Goal: Transaction & Acquisition: Purchase product/service

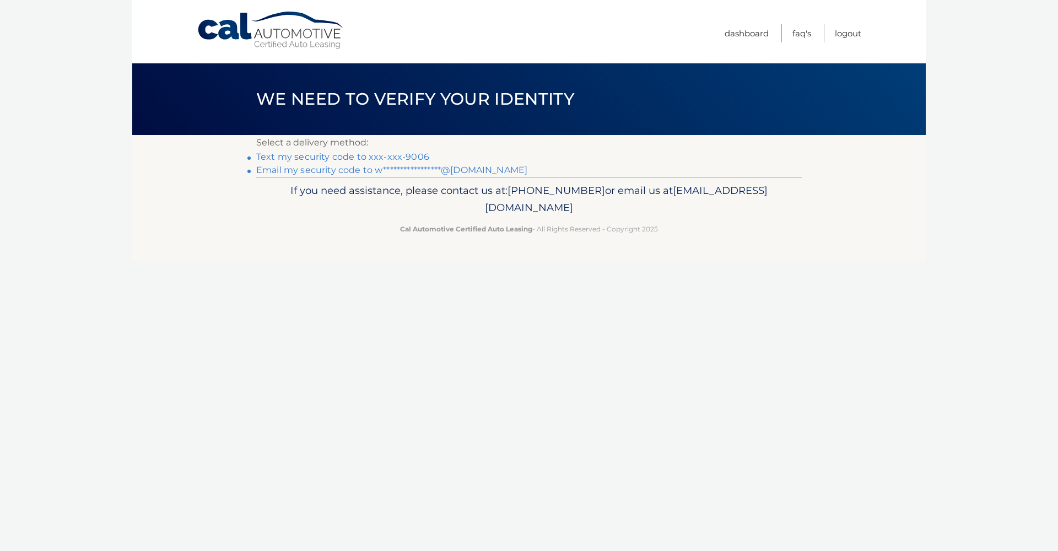
click at [417, 159] on link "Text my security code to xxx-xxx-9006" at bounding box center [342, 157] width 173 height 10
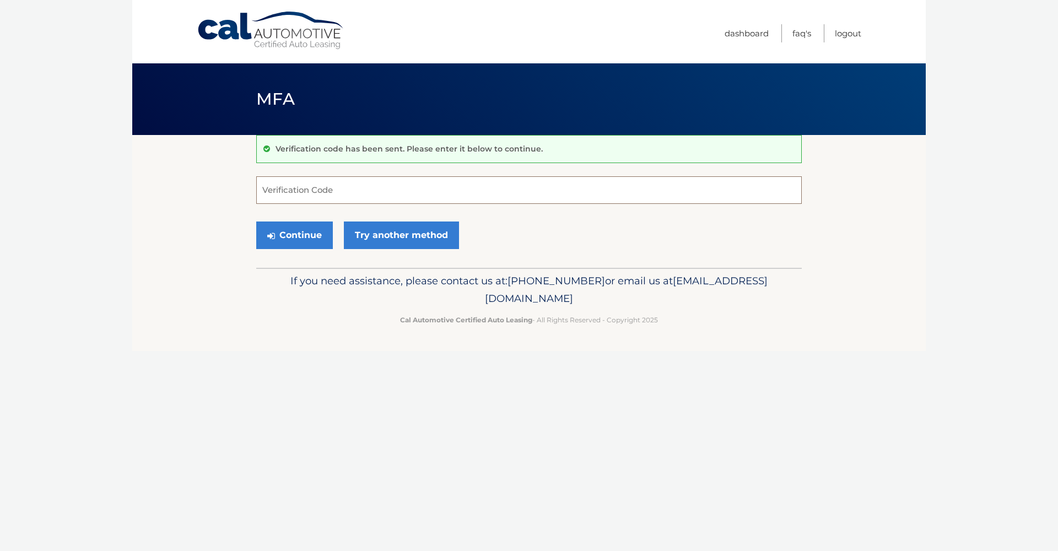
click at [414, 186] on input "Verification Code" at bounding box center [528, 190] width 545 height 28
type input "381204"
click at [309, 240] on button "Continue" at bounding box center [294, 236] width 77 height 28
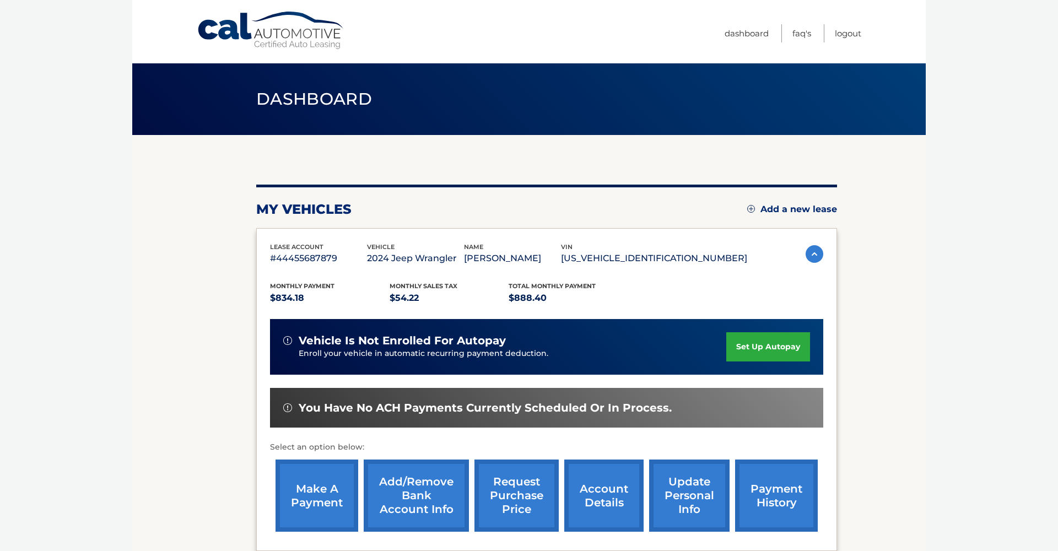
click at [328, 491] on link "make a payment" at bounding box center [316, 496] width 83 height 72
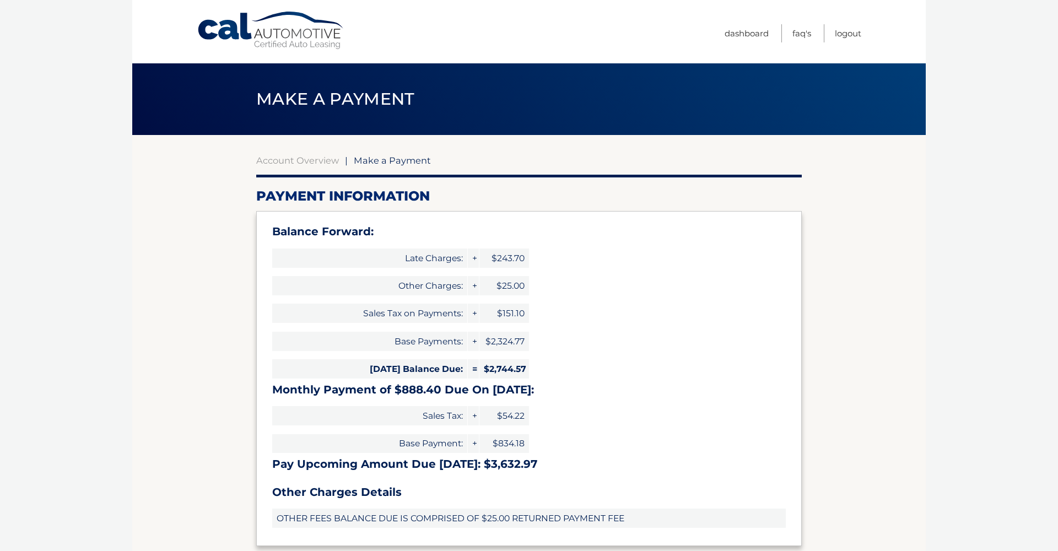
select select "ODg0M2M4YTQtMjRkMi00MjZlLWE1ZDItMDFjMjNkNzEwNzlj"
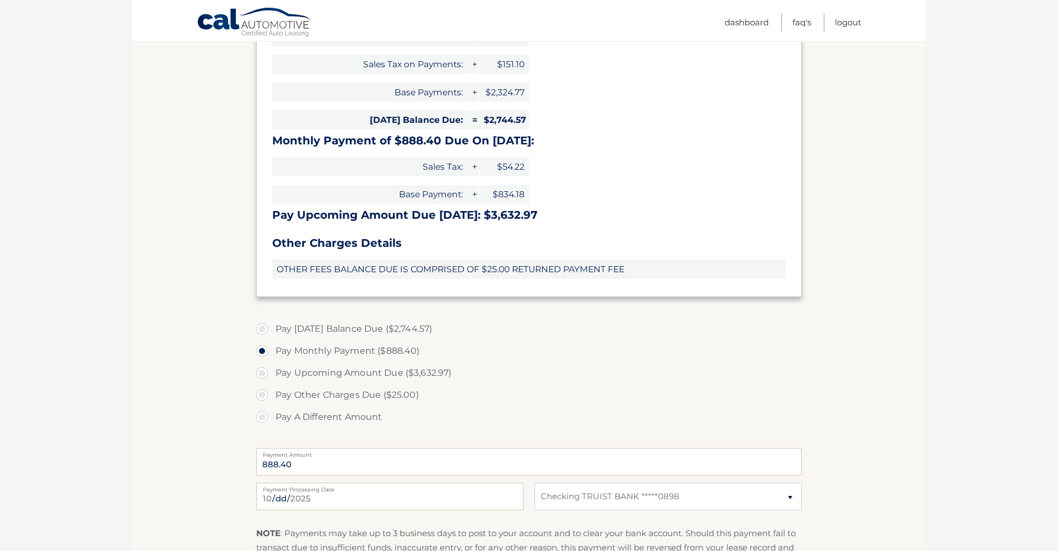
scroll to position [252, 0]
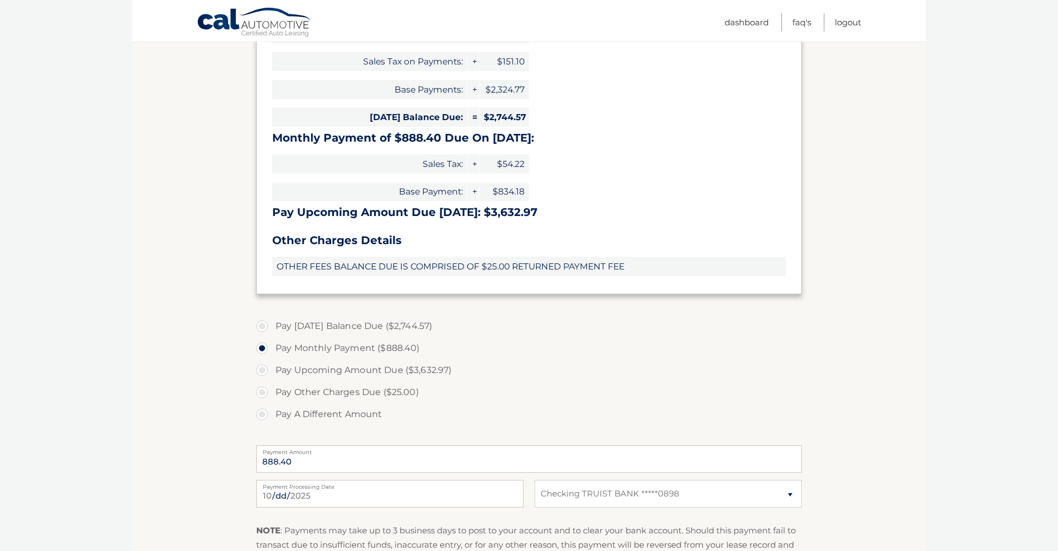
click at [260, 411] on label "Pay A Different Amount" at bounding box center [528, 414] width 545 height 22
click at [261, 411] on input "Pay A Different Amount" at bounding box center [266, 412] width 11 height 18
radio input "true"
click at [330, 454] on input "Payment Amount" at bounding box center [528, 459] width 545 height 28
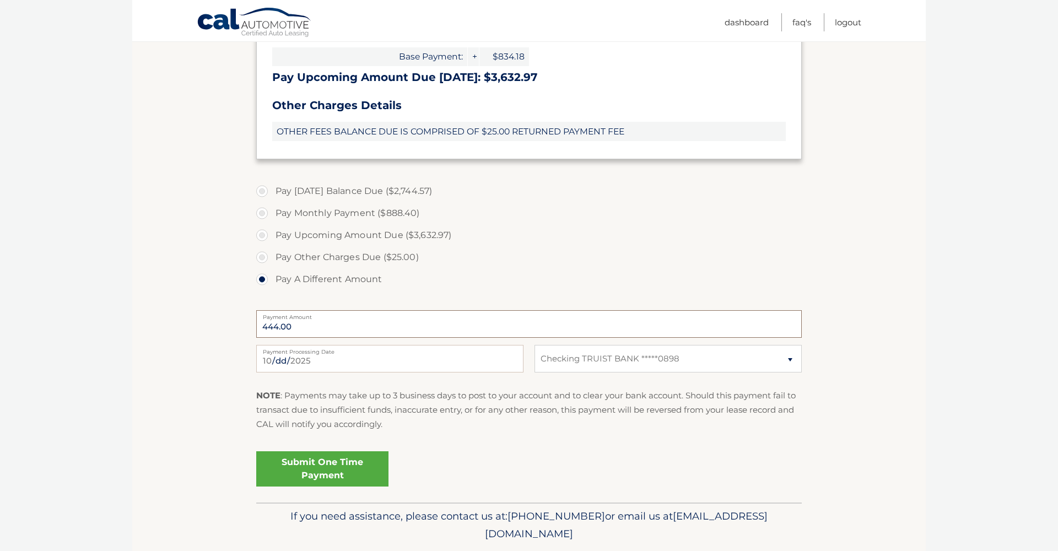
scroll to position [387, 0]
type input "444.00"
click at [338, 467] on link "Submit One Time Payment" at bounding box center [322, 468] width 132 height 35
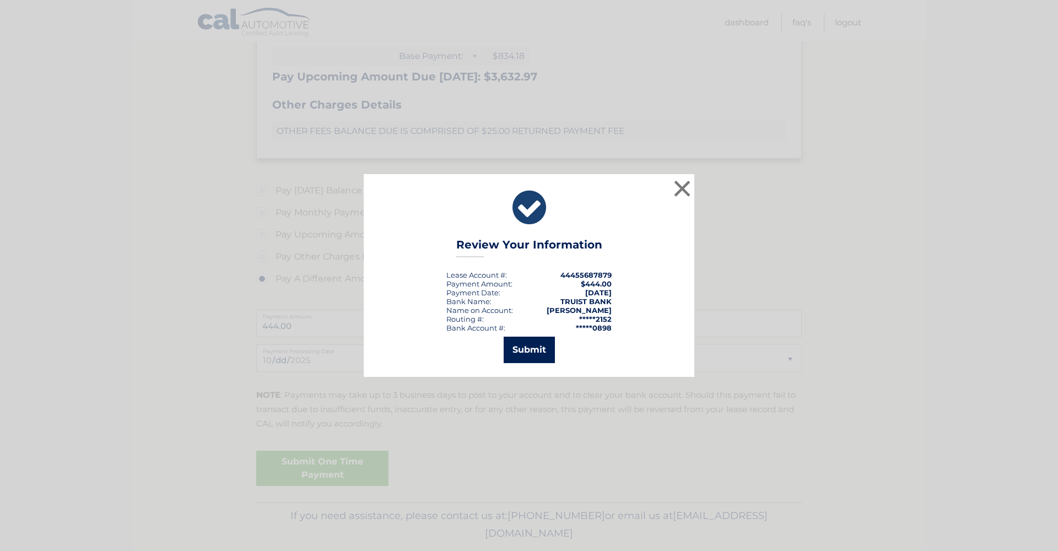
click at [521, 346] on button "Submit" at bounding box center [529, 350] width 51 height 26
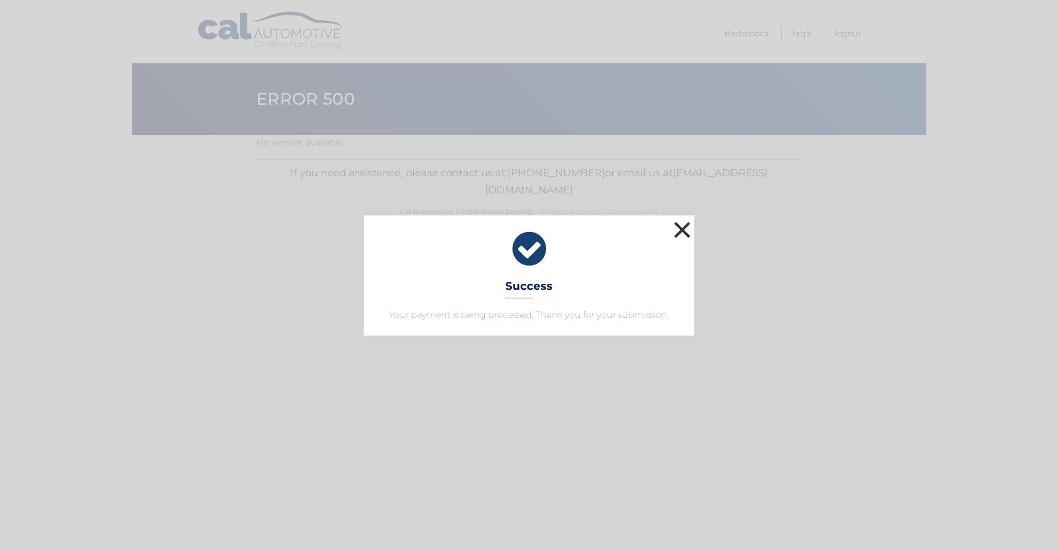
click at [688, 224] on button "×" at bounding box center [682, 230] width 22 height 22
